Goal: Register for event/course

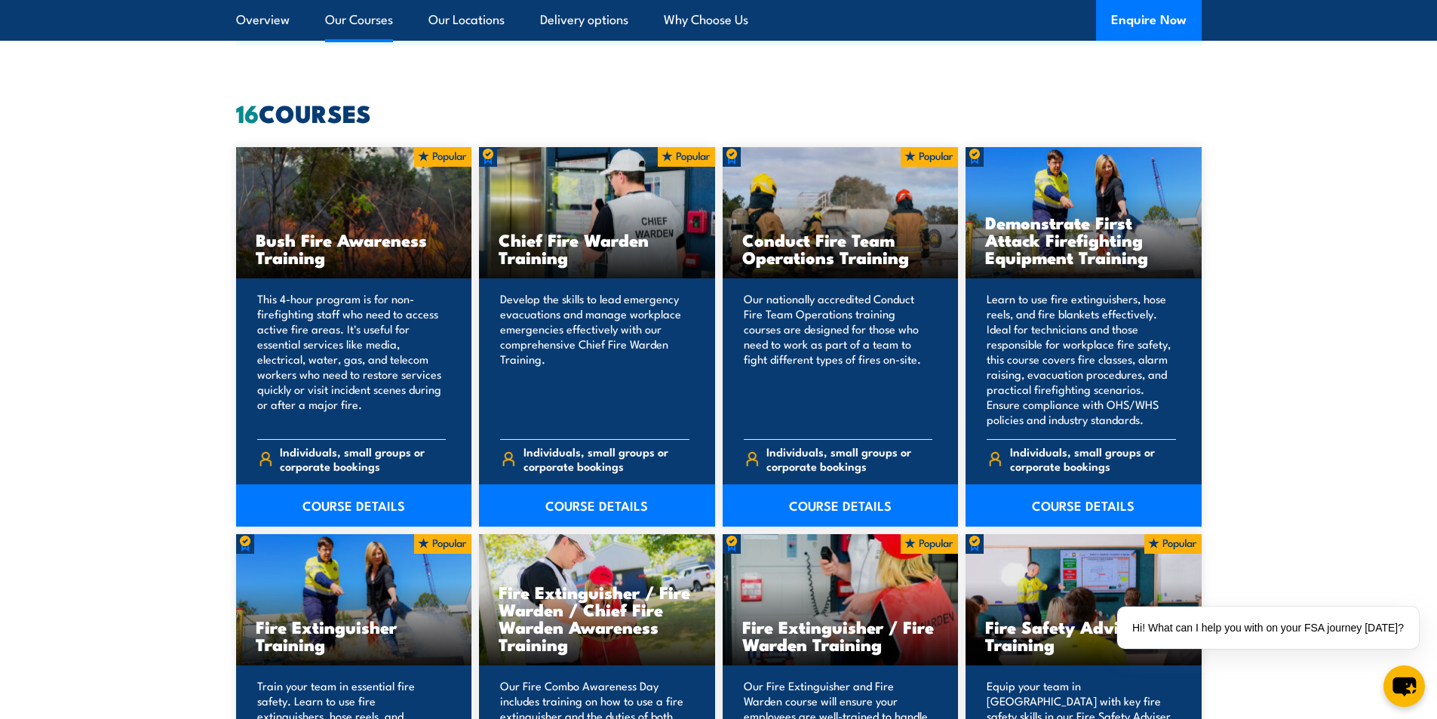
scroll to position [1056, 0]
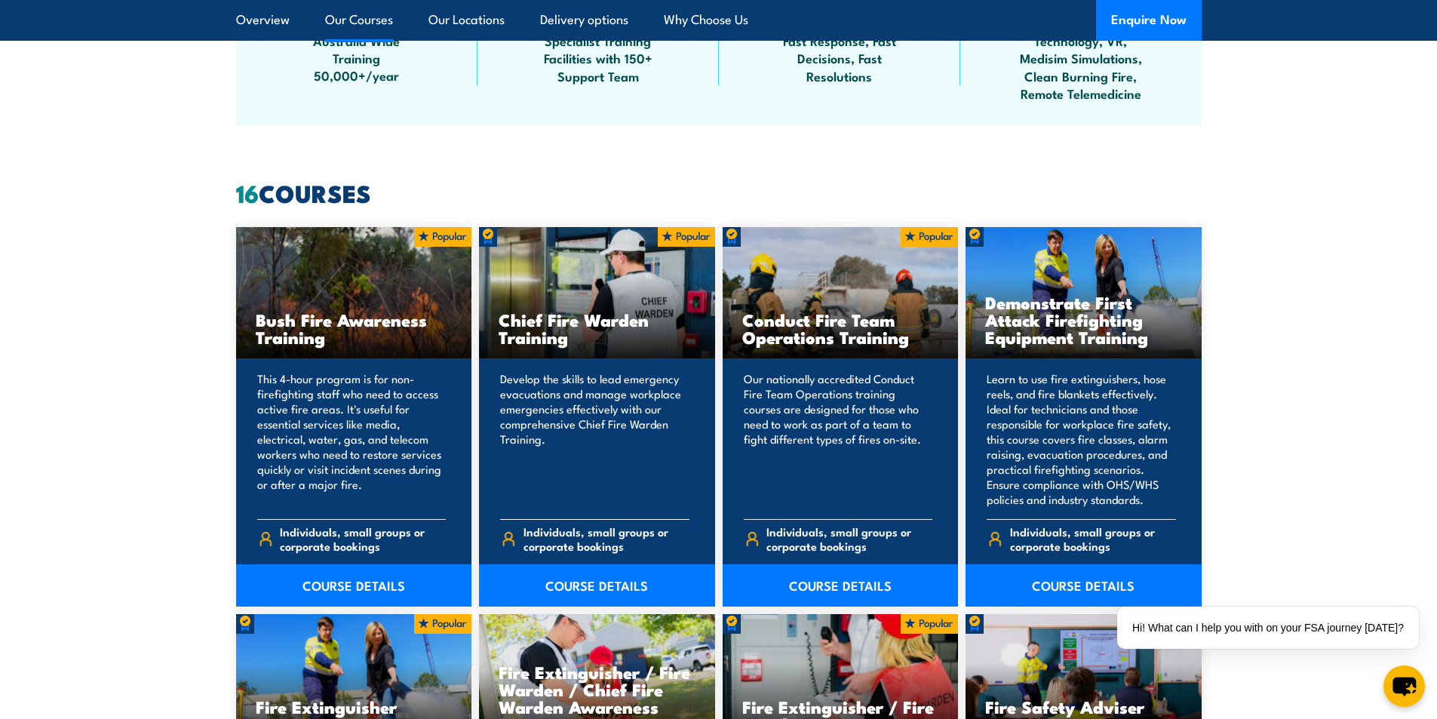
click at [591, 287] on div "Chief Fire Warden Training" at bounding box center [597, 293] width 236 height 132
click at [552, 547] on span "Individuals, small groups or corporate bookings" at bounding box center [607, 538] width 166 height 29
drag, startPoint x: 529, startPoint y: 176, endPoint x: 624, endPoint y: 330, distance: 181.6
click at [617, 319] on h3 "Chief Fire Warden Training" at bounding box center [597, 328] width 197 height 35
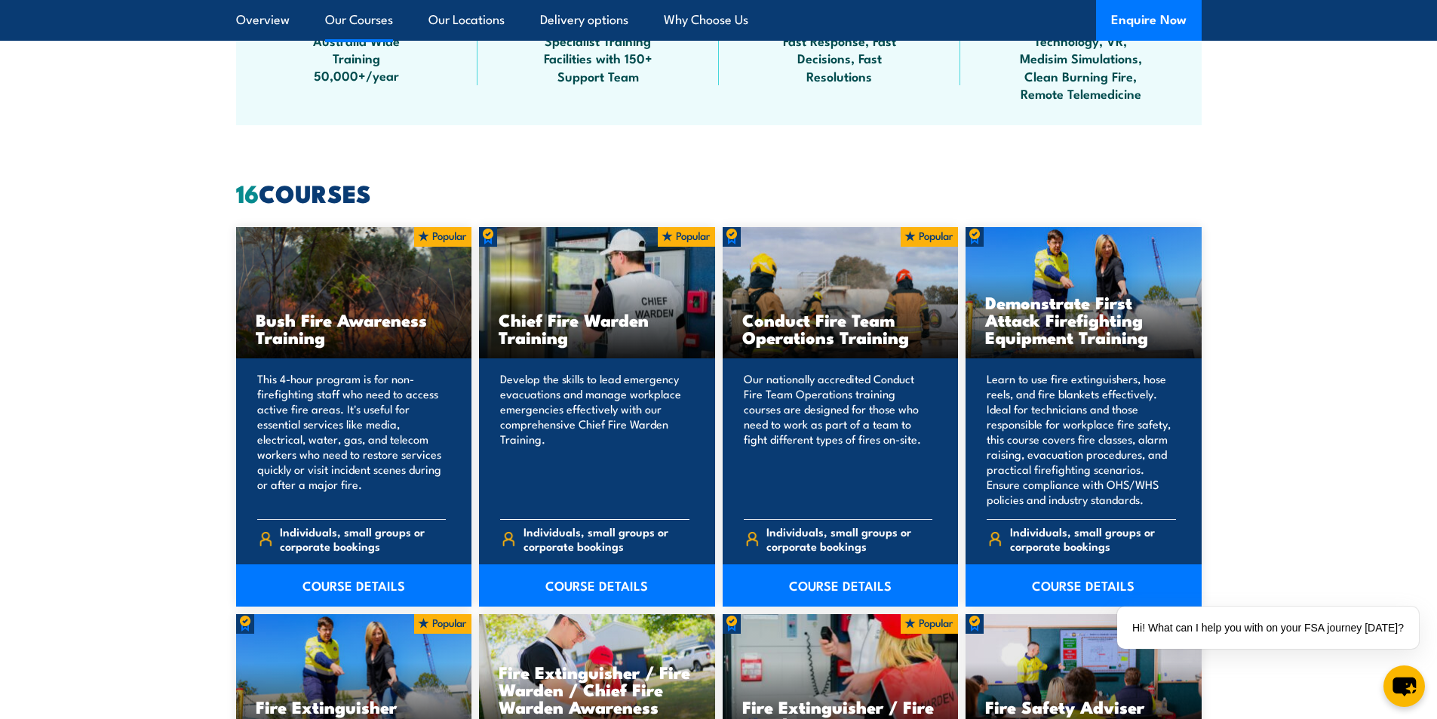
drag, startPoint x: 626, startPoint y: 306, endPoint x: 613, endPoint y: 312, distance: 14.2
click at [624, 311] on h3 "Chief Fire Warden Training" at bounding box center [597, 328] width 197 height 35
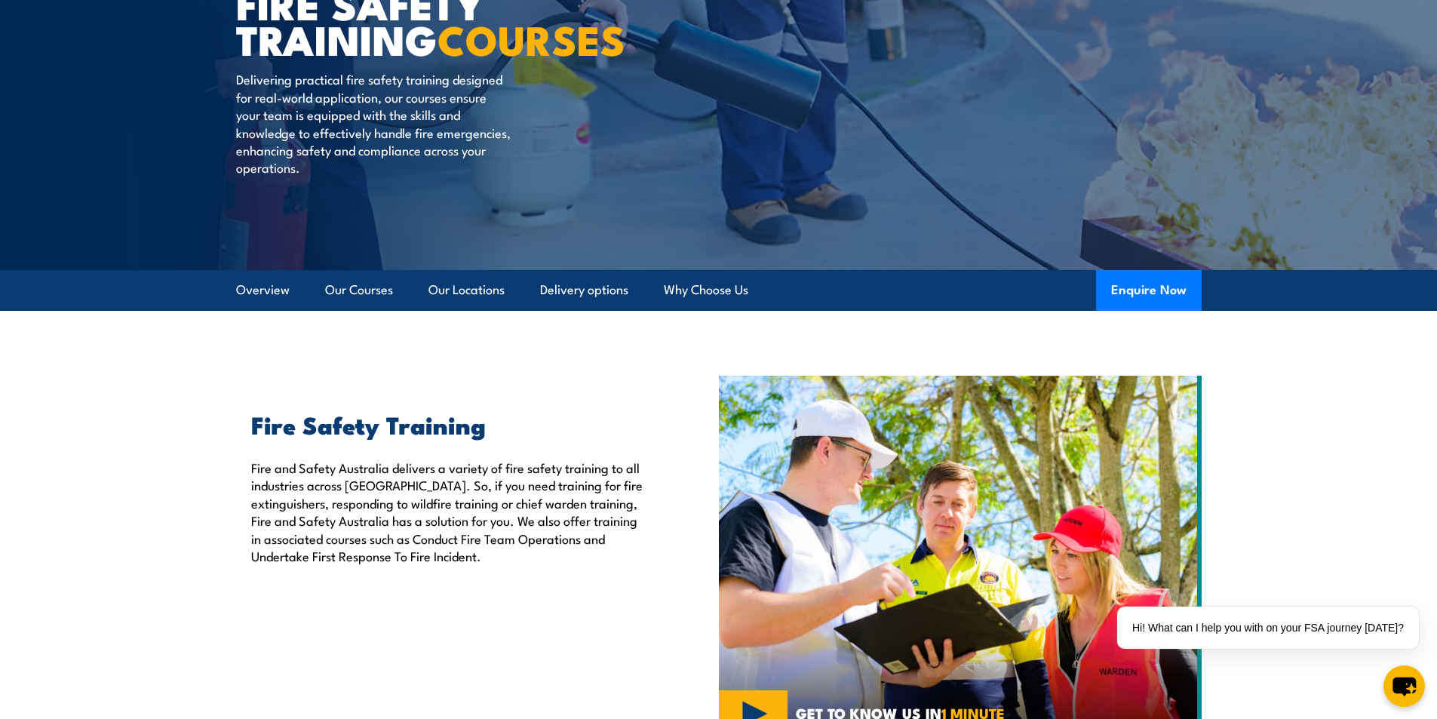
scroll to position [0, 0]
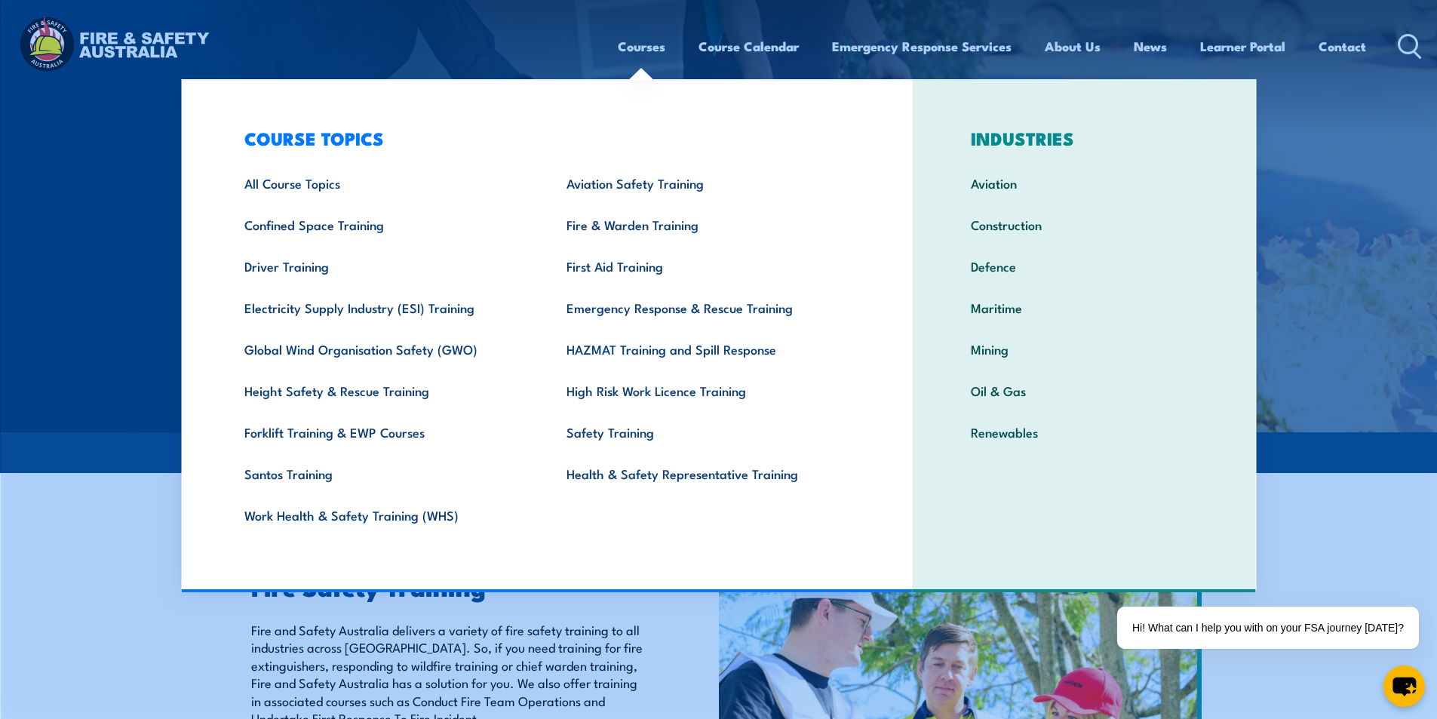
click at [638, 52] on link "Courses" at bounding box center [642, 46] width 48 height 40
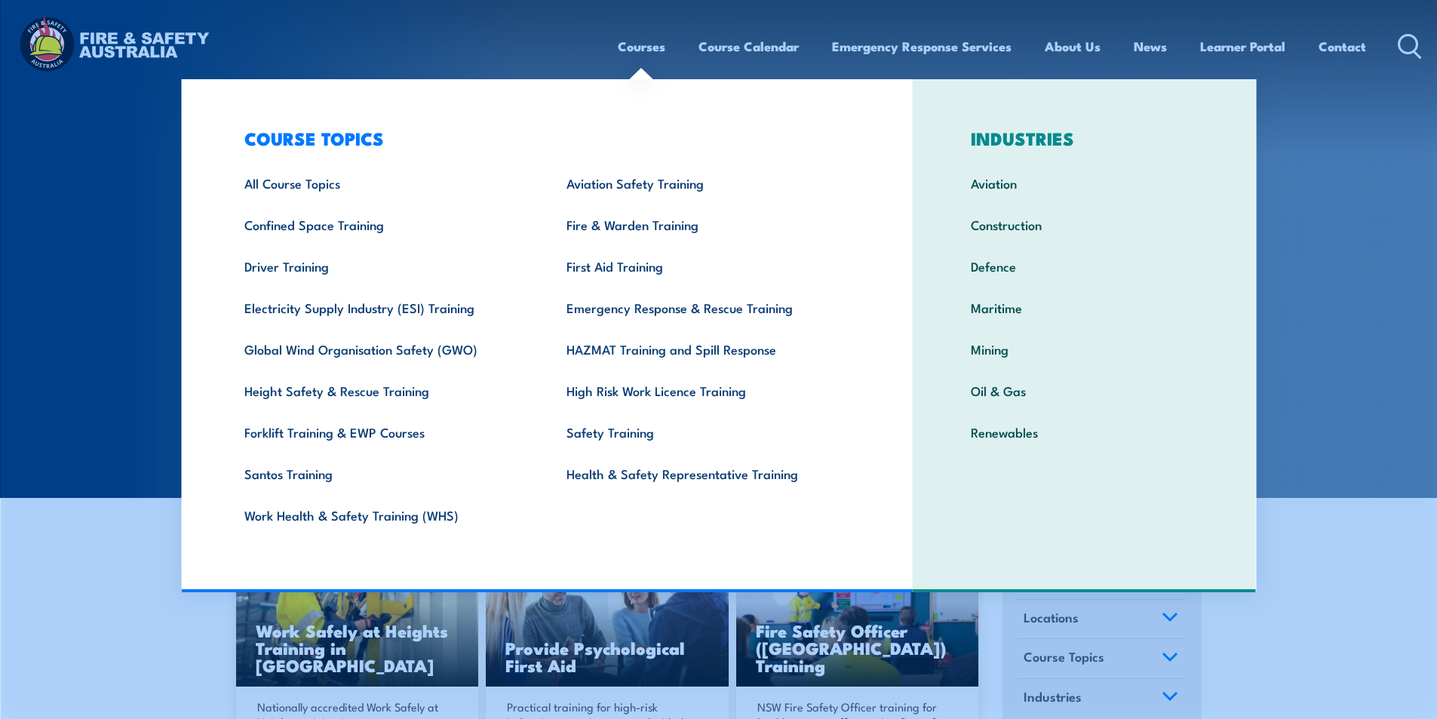
click at [640, 54] on link "Courses" at bounding box center [642, 46] width 48 height 40
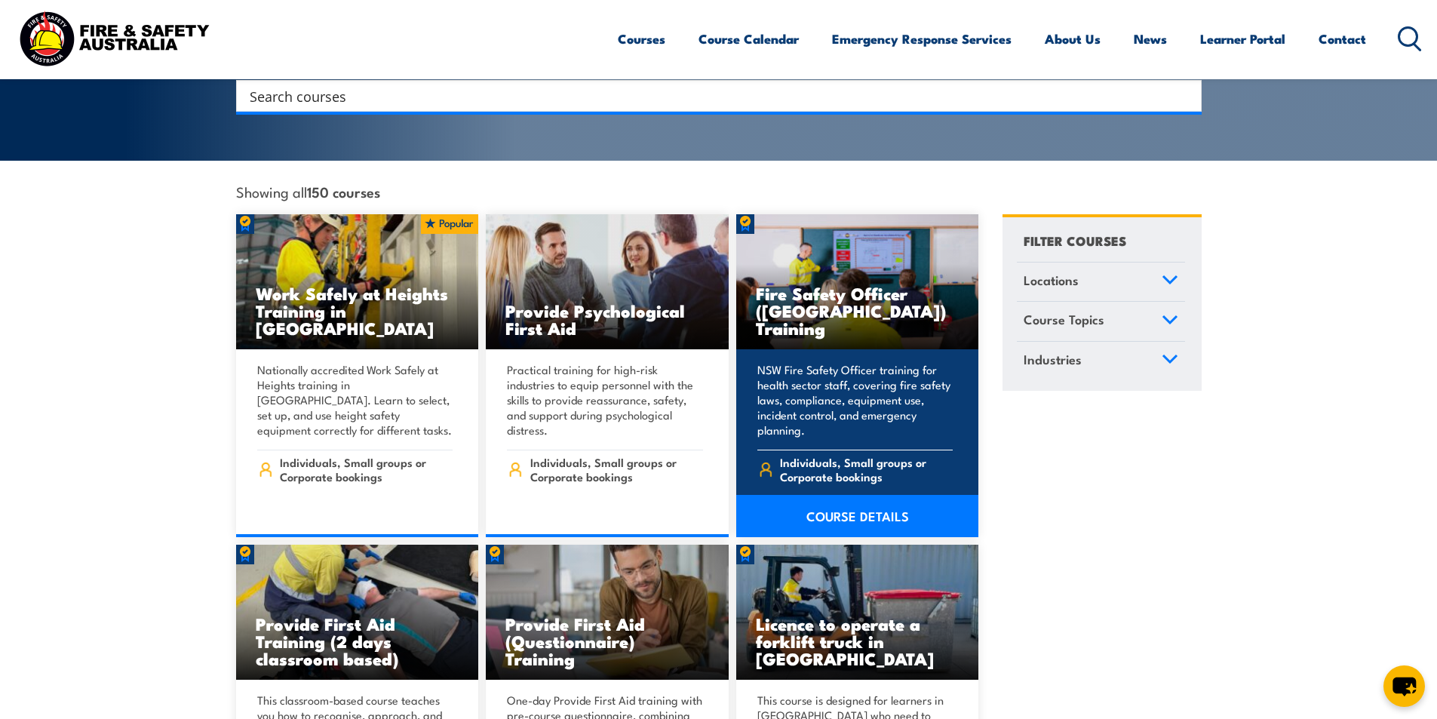
scroll to position [151, 0]
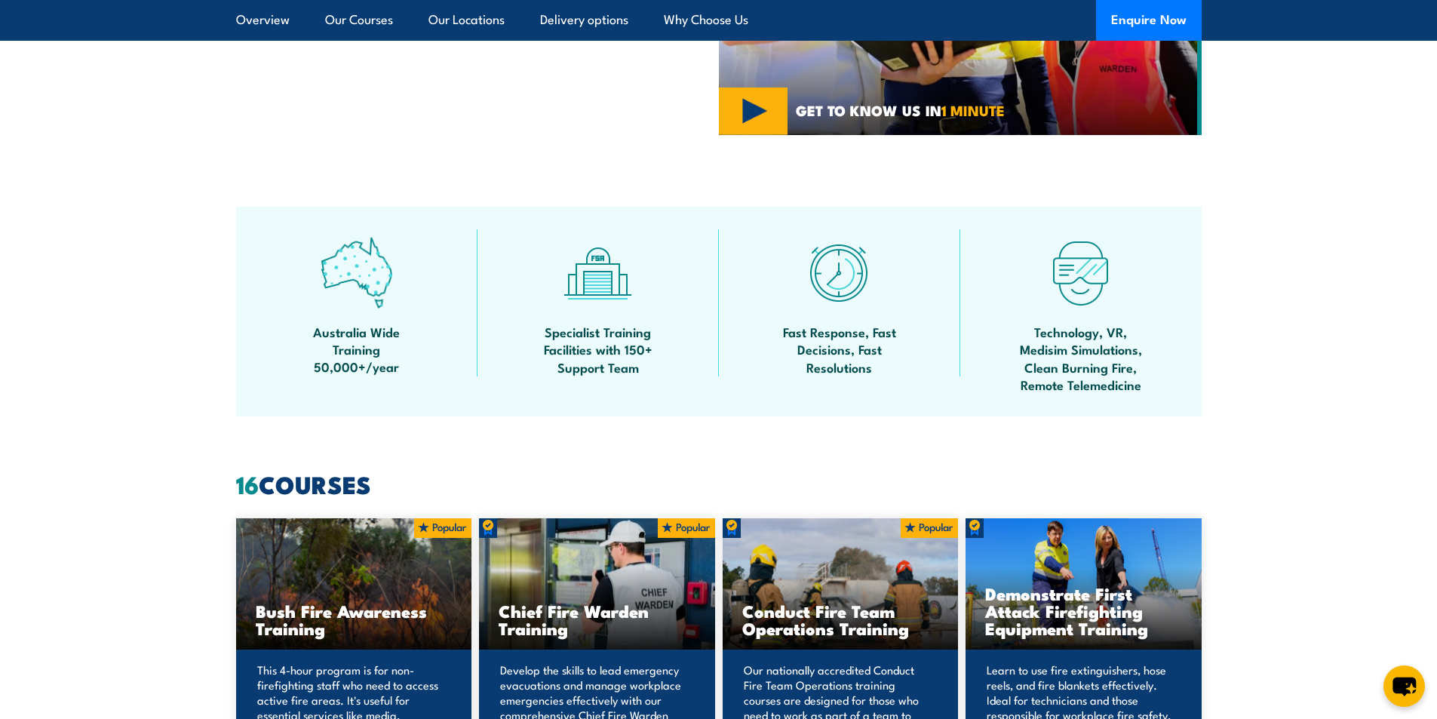
scroll to position [453, 0]
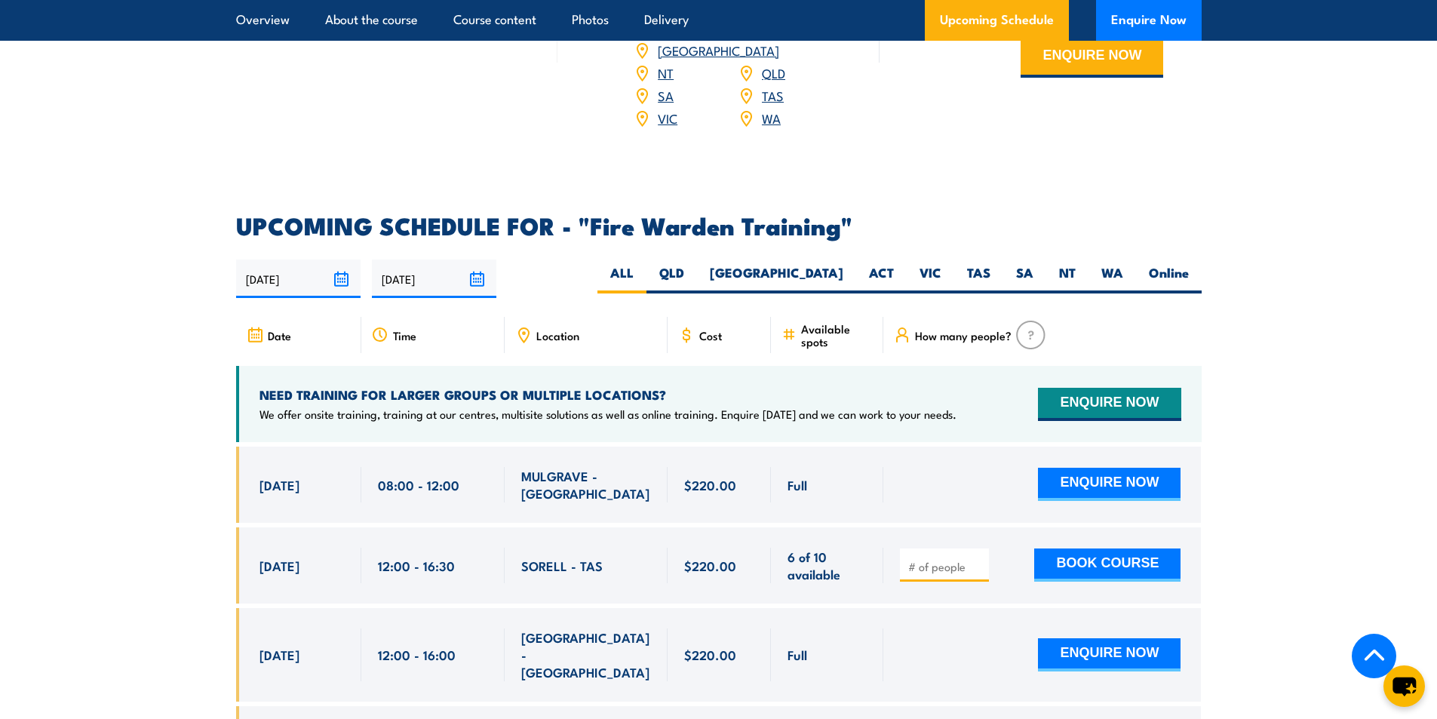
scroll to position [2641, 0]
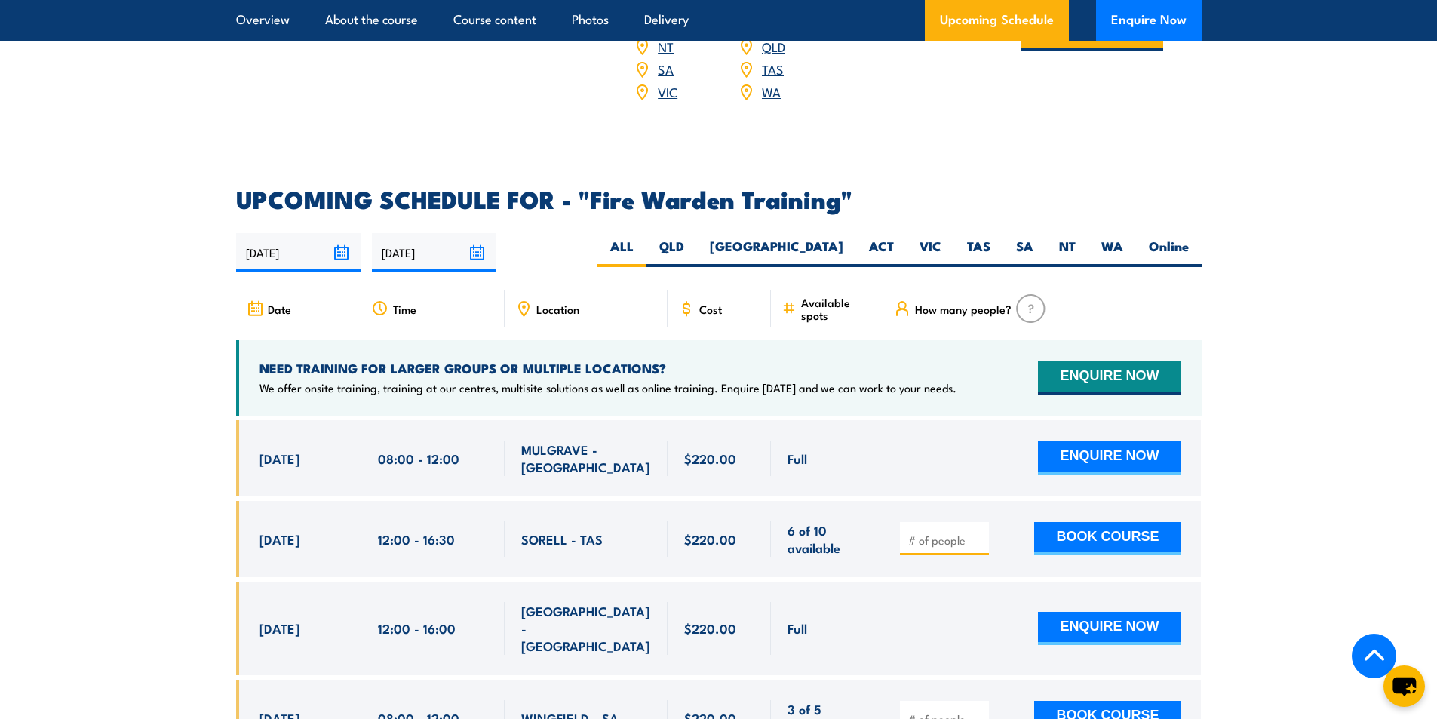
click at [339, 233] on input "02/10/2025" at bounding box center [298, 252] width 124 height 38
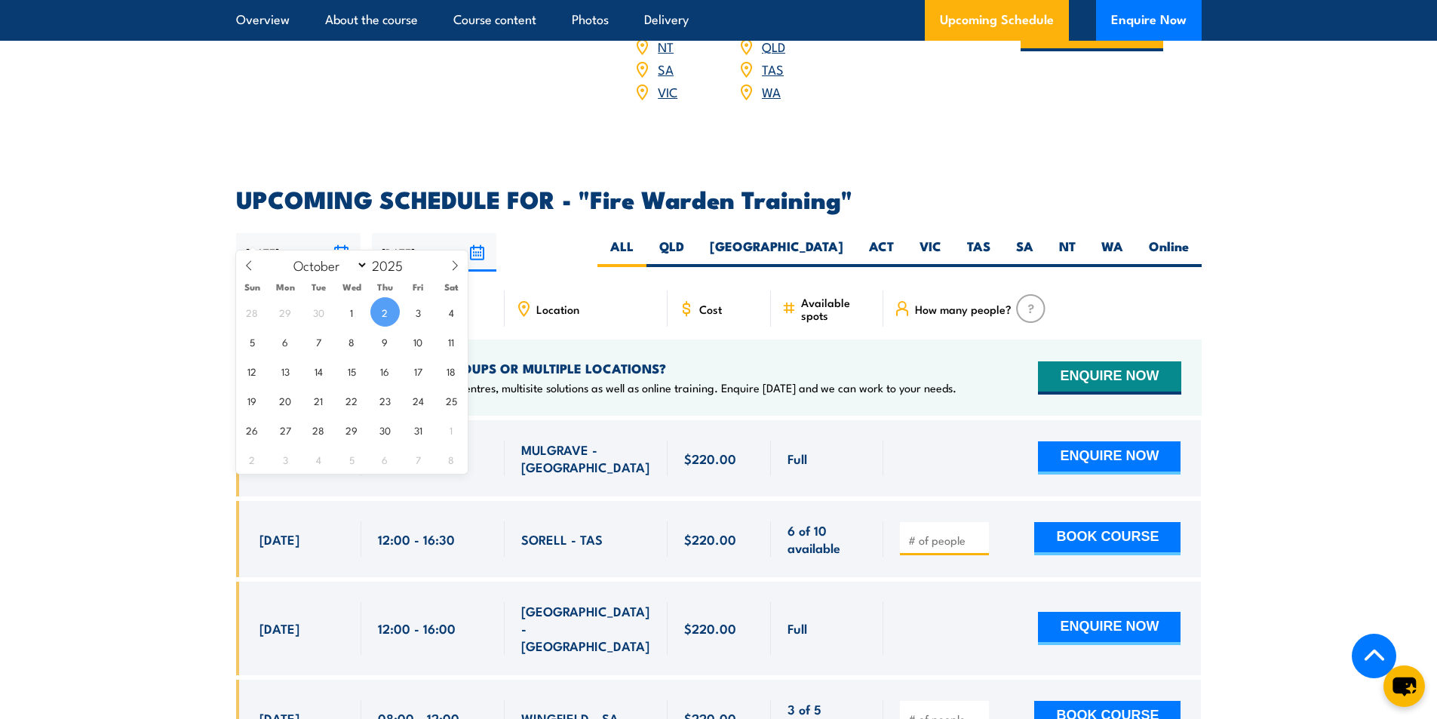
click at [339, 233] on input "02/10/2025" at bounding box center [298, 252] width 124 height 38
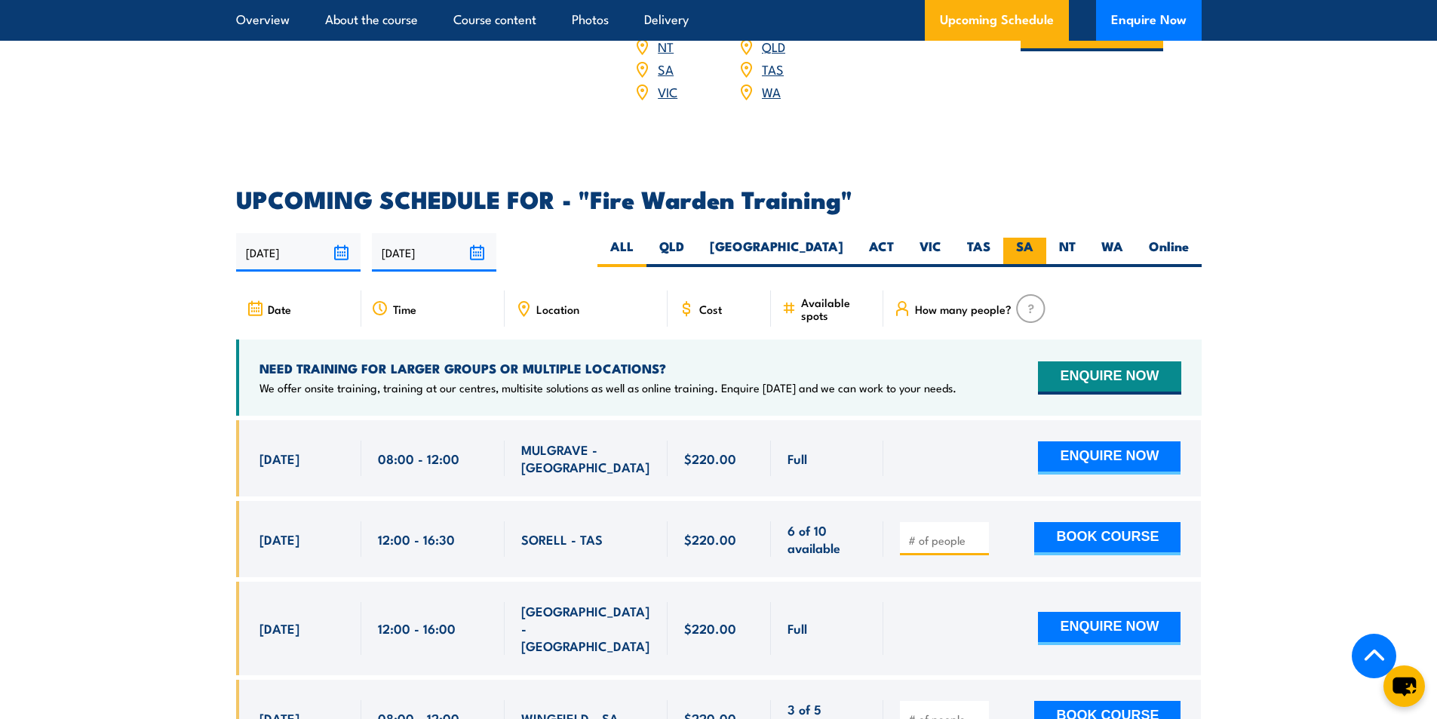
click at [1028, 238] on label "SA" at bounding box center [1025, 252] width 43 height 29
click at [1034, 238] on input "SA" at bounding box center [1039, 243] width 10 height 10
radio input "true"
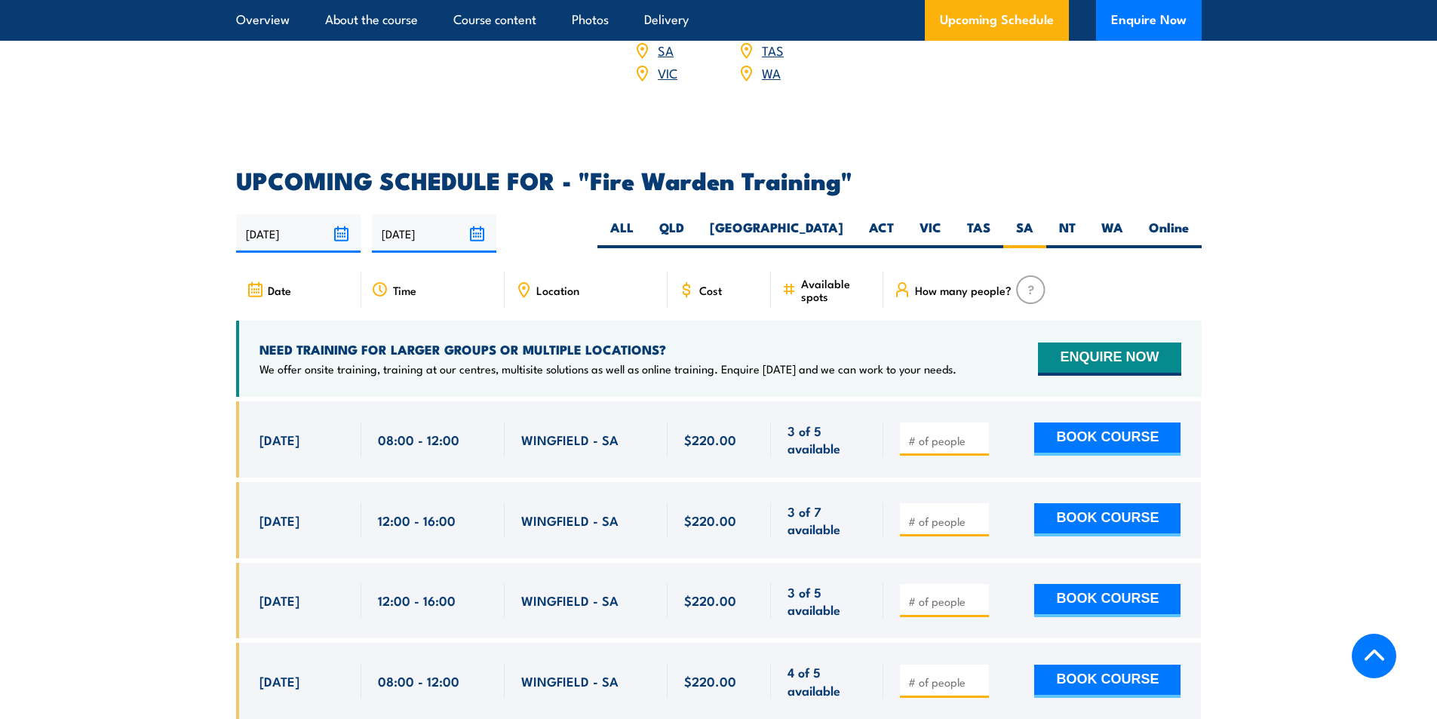
scroll to position [2655, 0]
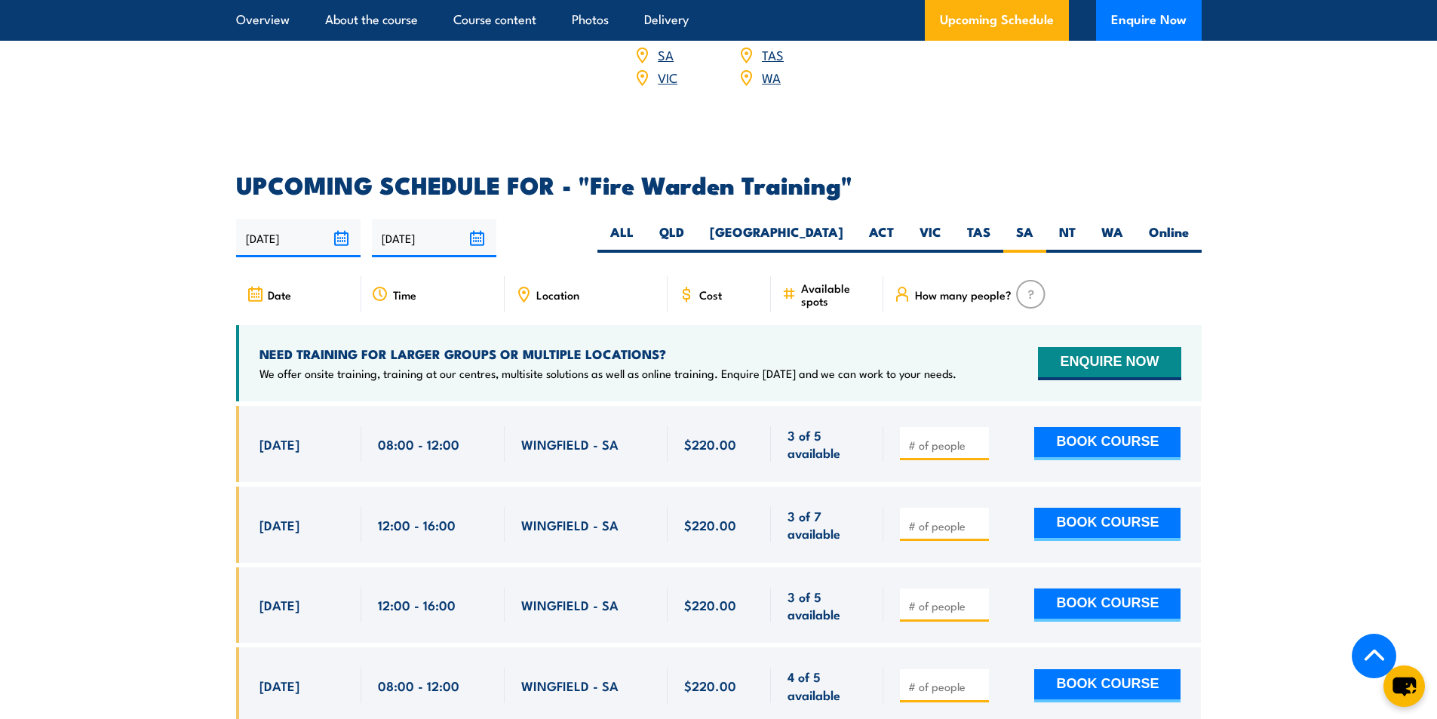
click at [311, 219] on input "02/10/2025" at bounding box center [298, 238] width 124 height 38
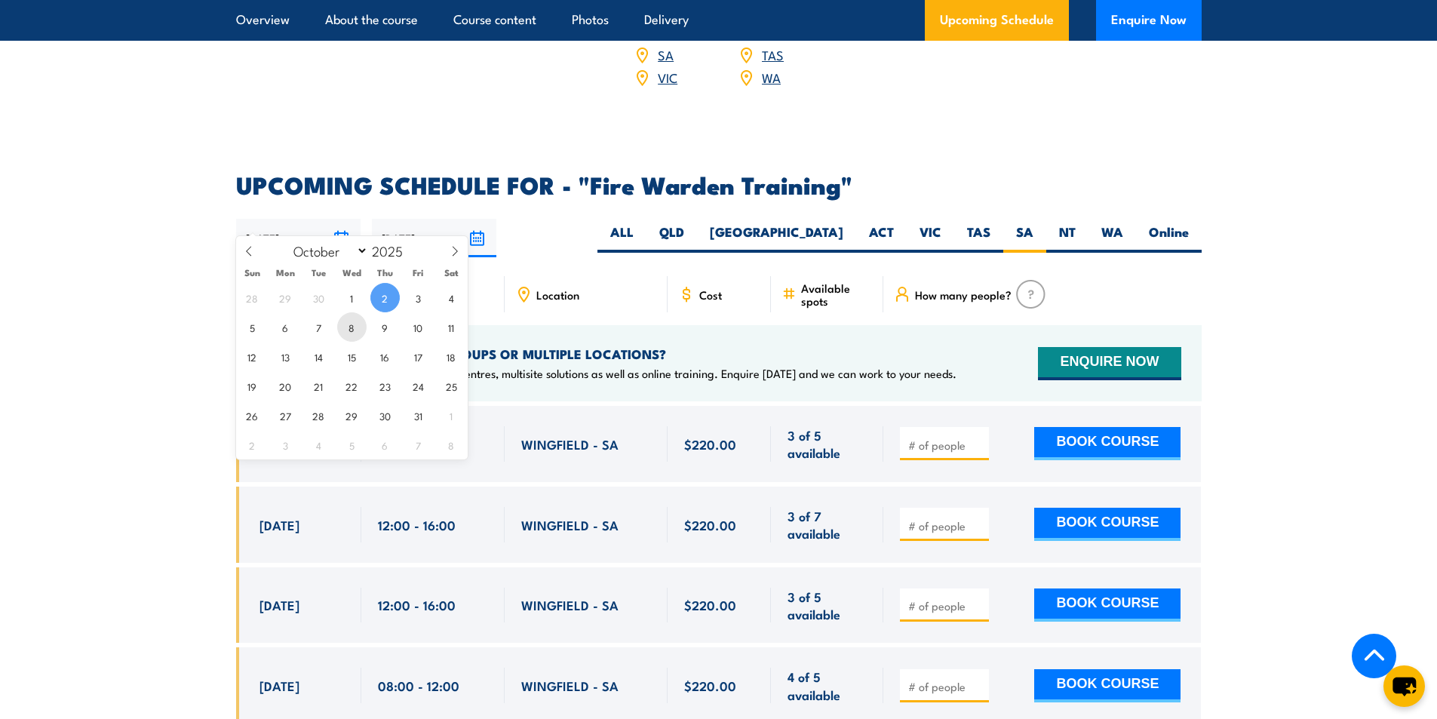
click at [352, 330] on span "8" at bounding box center [351, 326] width 29 height 29
type input "[DATE]"
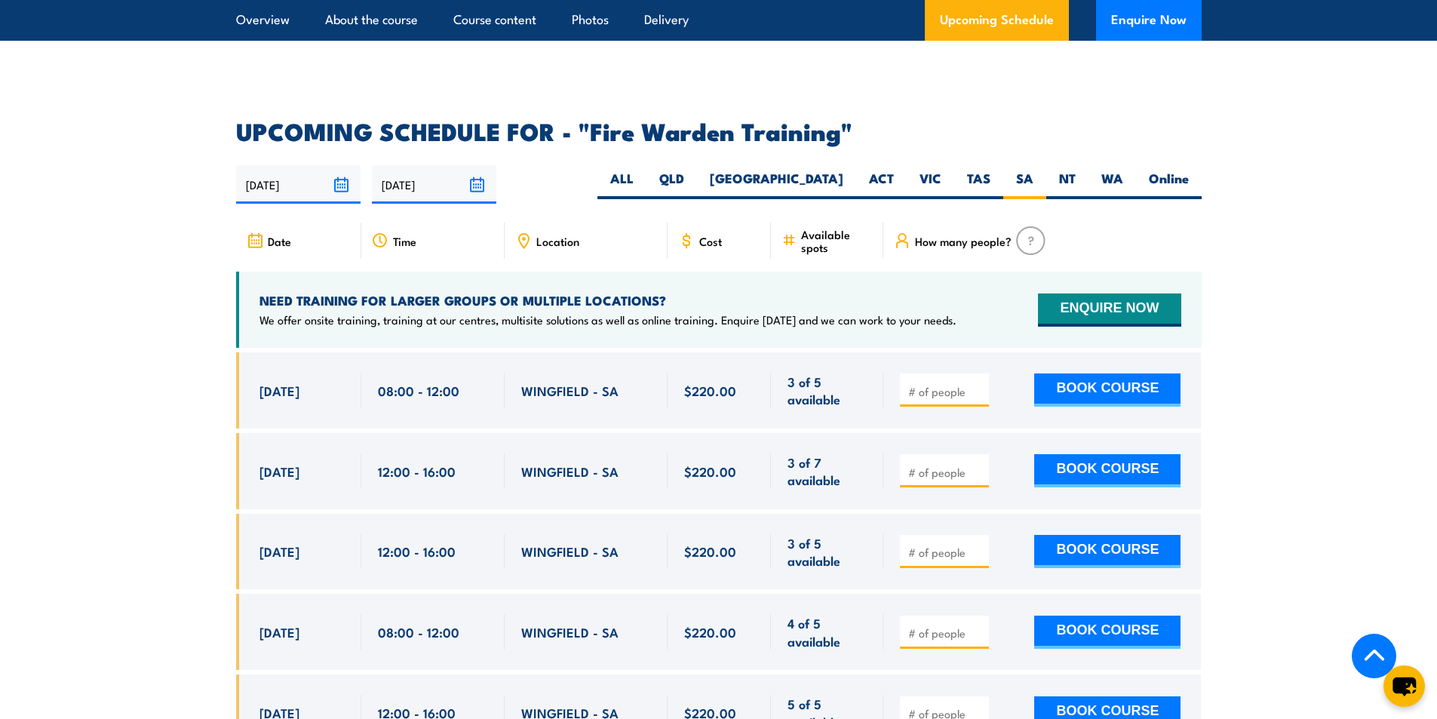
scroll to position [2806, 0]
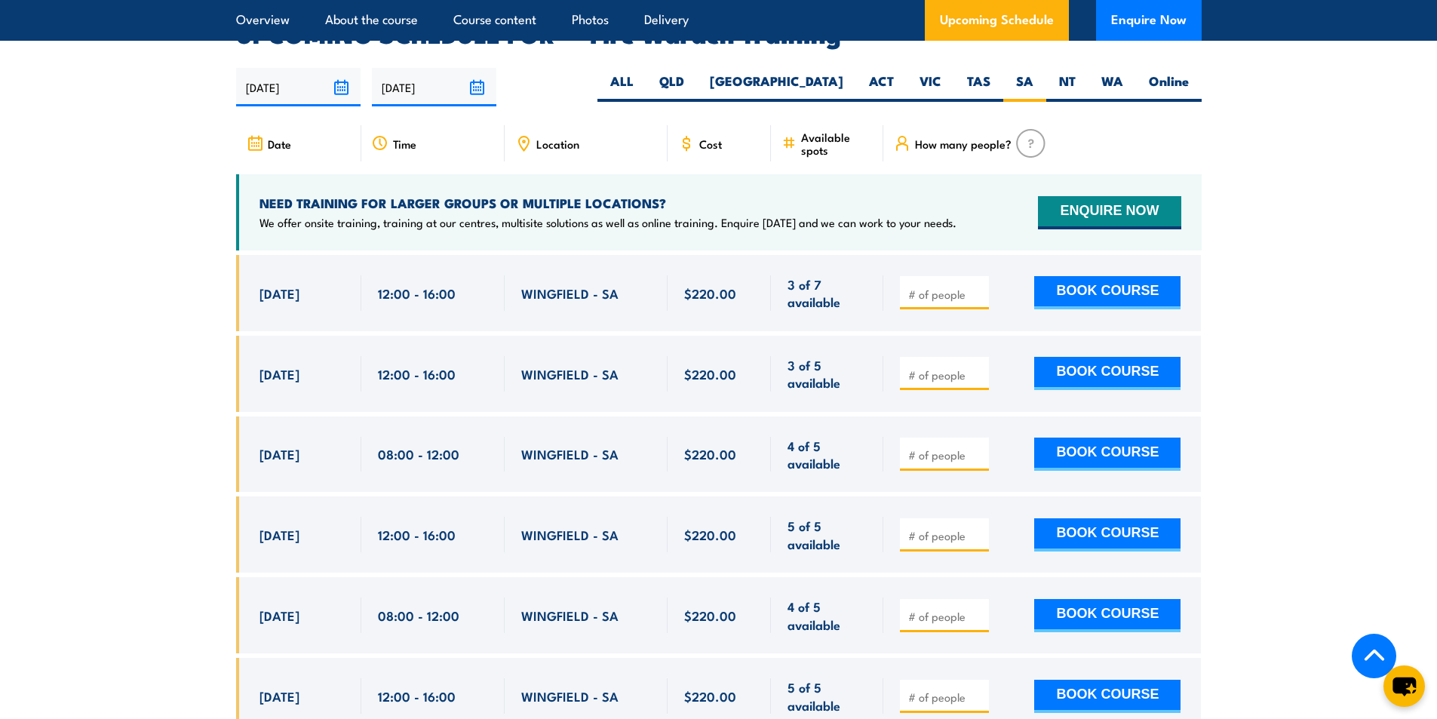
drag, startPoint x: 261, startPoint y: 272, endPoint x: 647, endPoint y: 275, distance: 386.3
click at [647, 275] on div "[DATE] 12:00 - 12:00" at bounding box center [719, 293] width 966 height 76
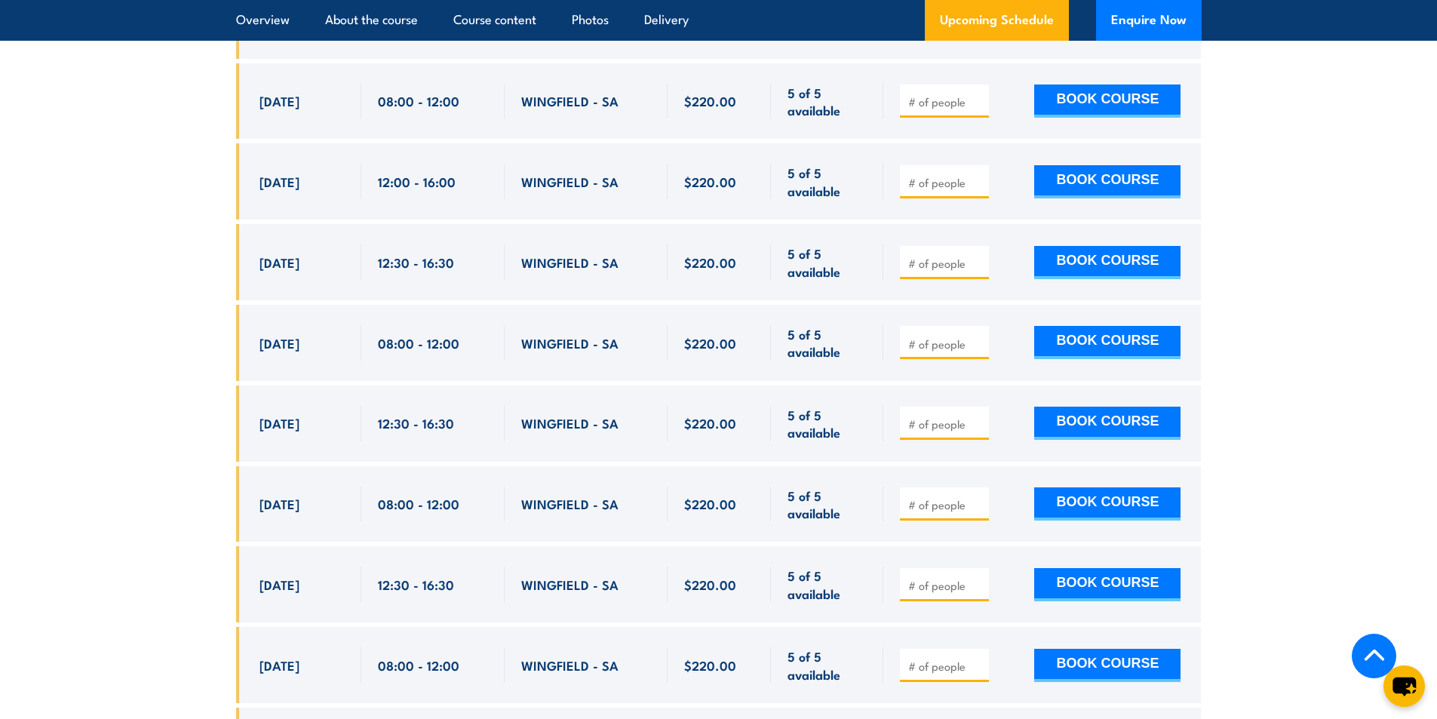
scroll to position [3862, 0]
